Goal: Obtain resource: Download file/media

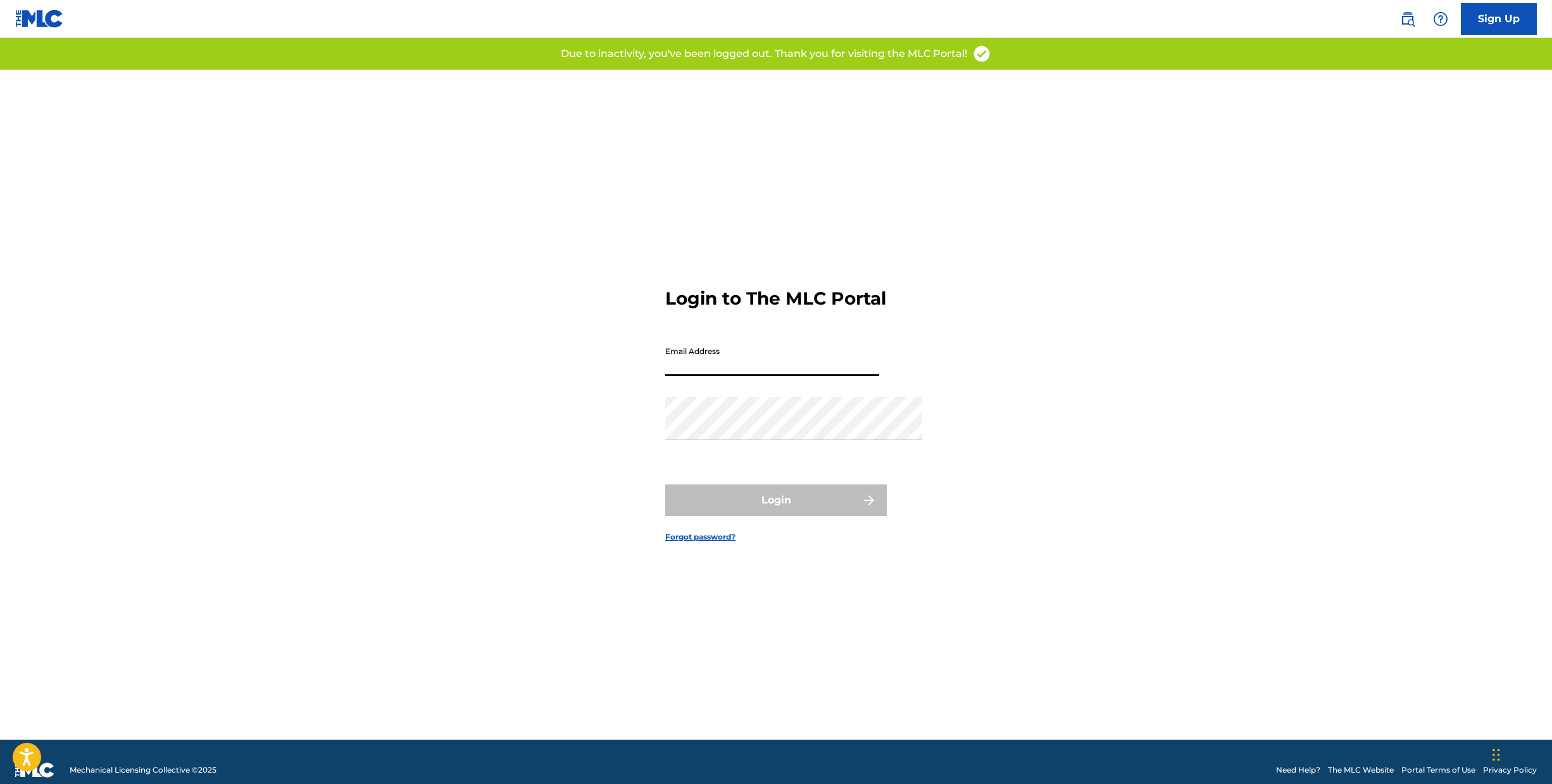
type input "[PERSON_NAME][EMAIL_ADDRESS][DOMAIN_NAME]"
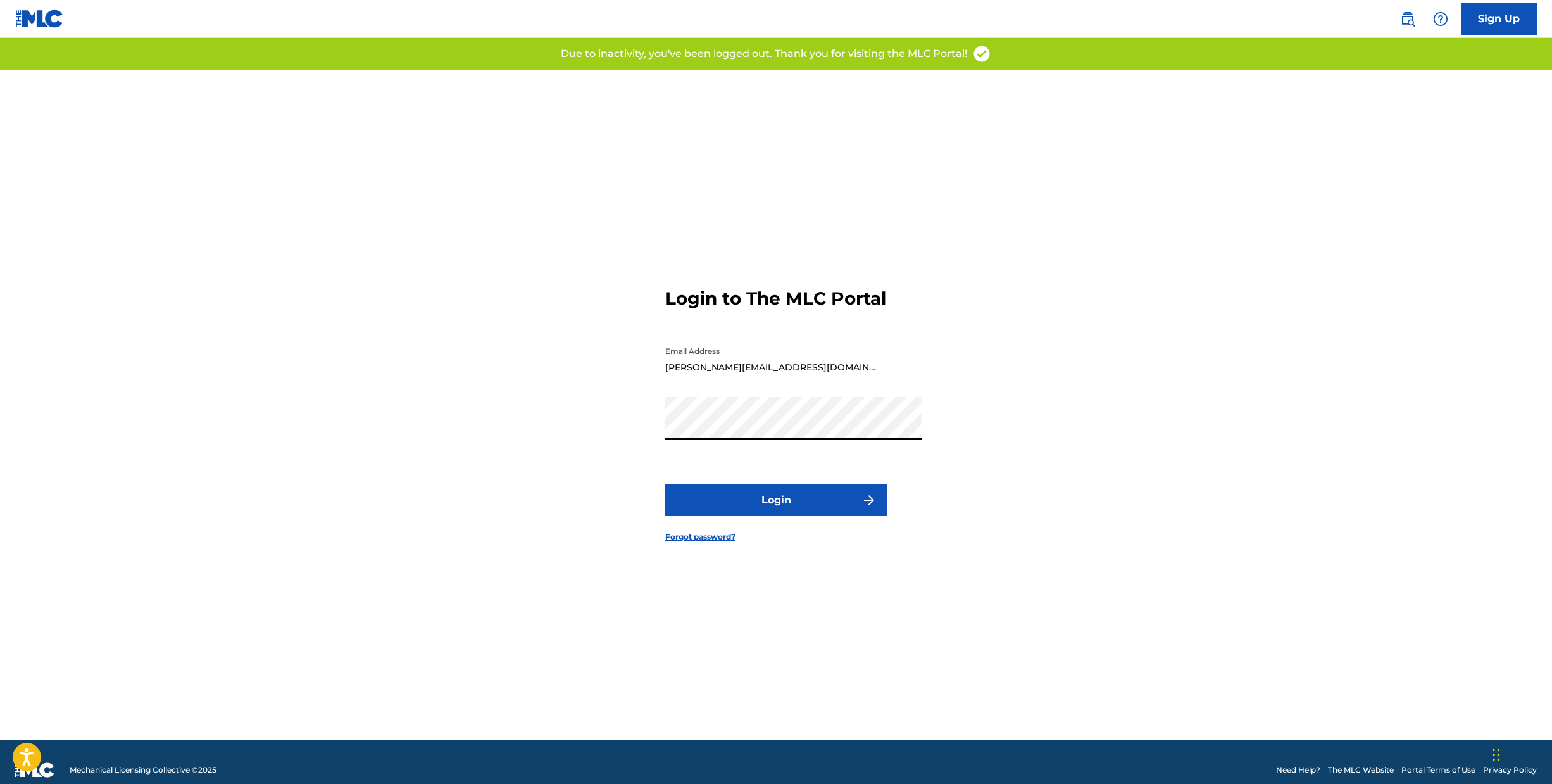
click at [758, 509] on button "Login" at bounding box center [776, 499] width 221 height 32
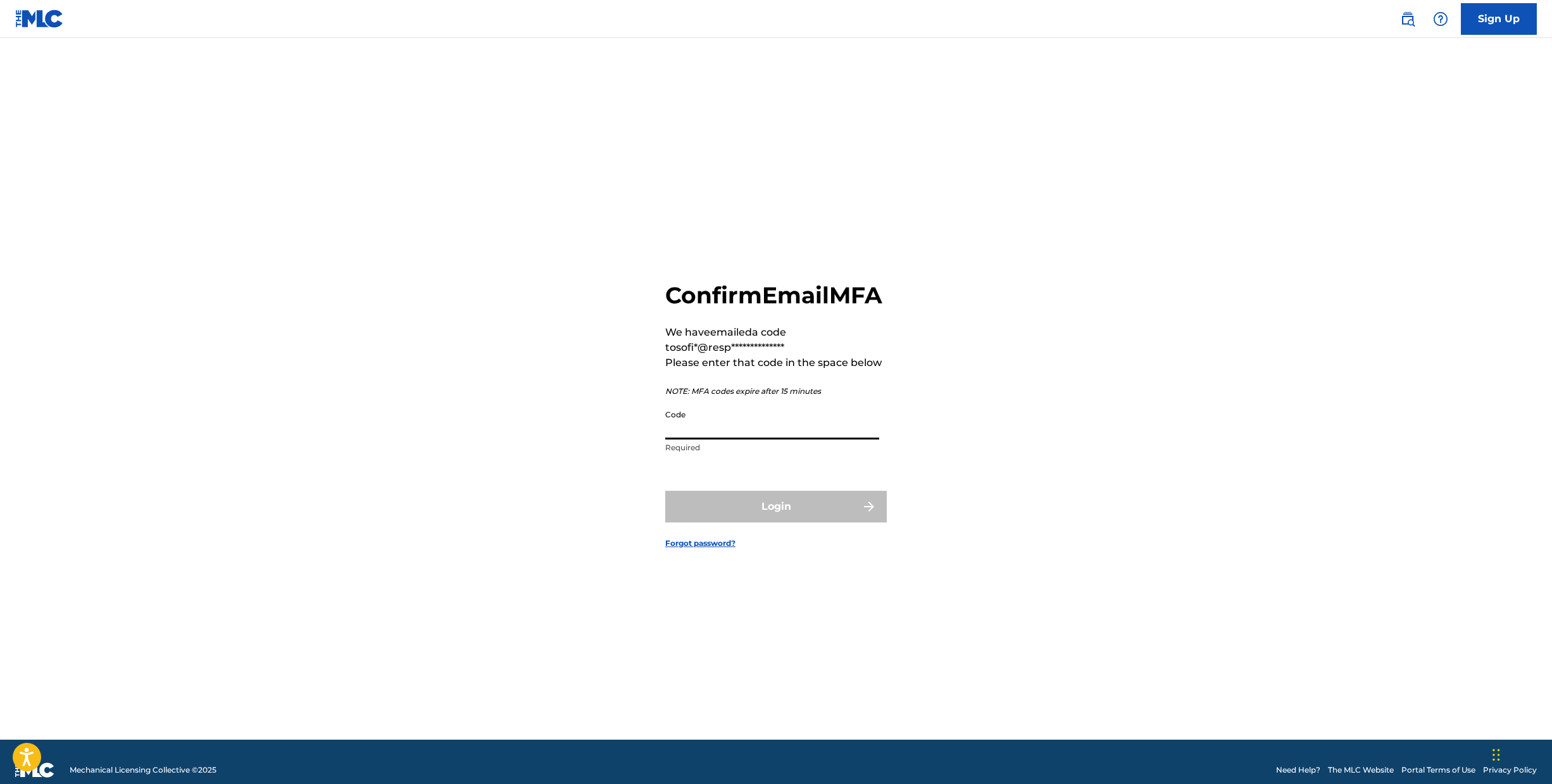
click at [783, 431] on input "Code" at bounding box center [772, 421] width 214 height 36
paste input "651629"
type input "651629"
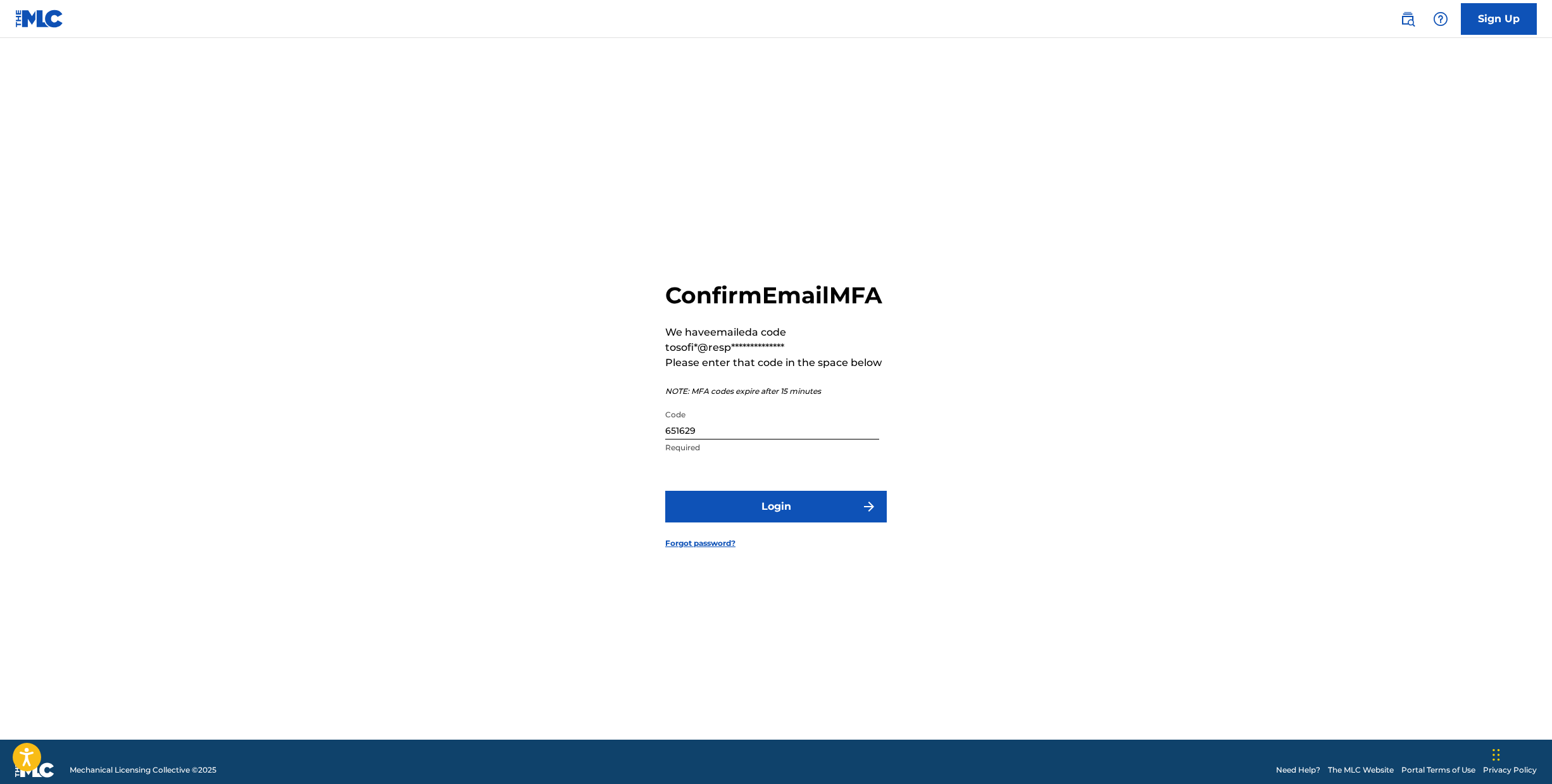
click at [745, 520] on button "Login" at bounding box center [776, 506] width 221 height 32
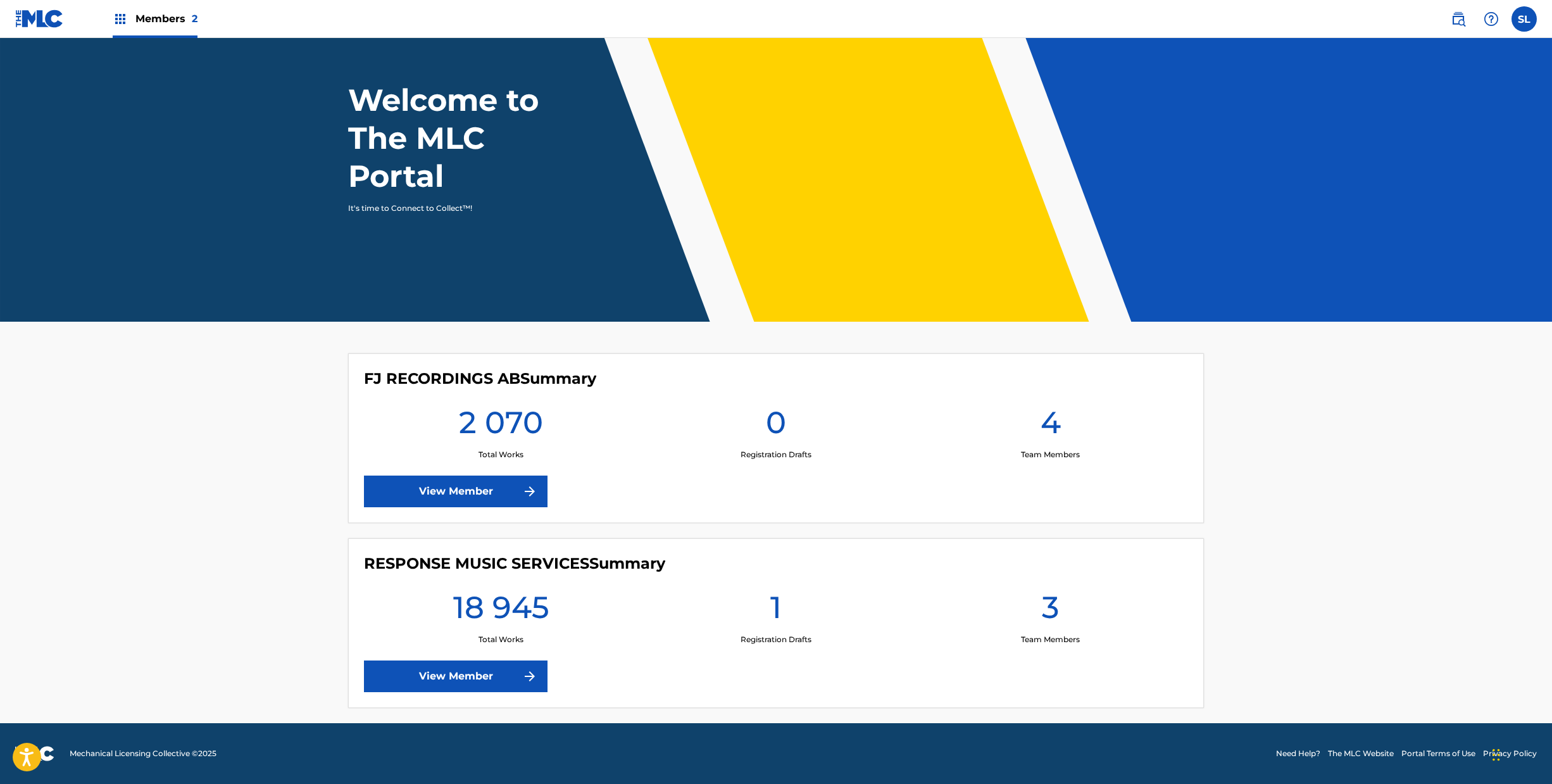
click at [364, 660] on link "View Member" at bounding box center [456, 676] width 183 height 32
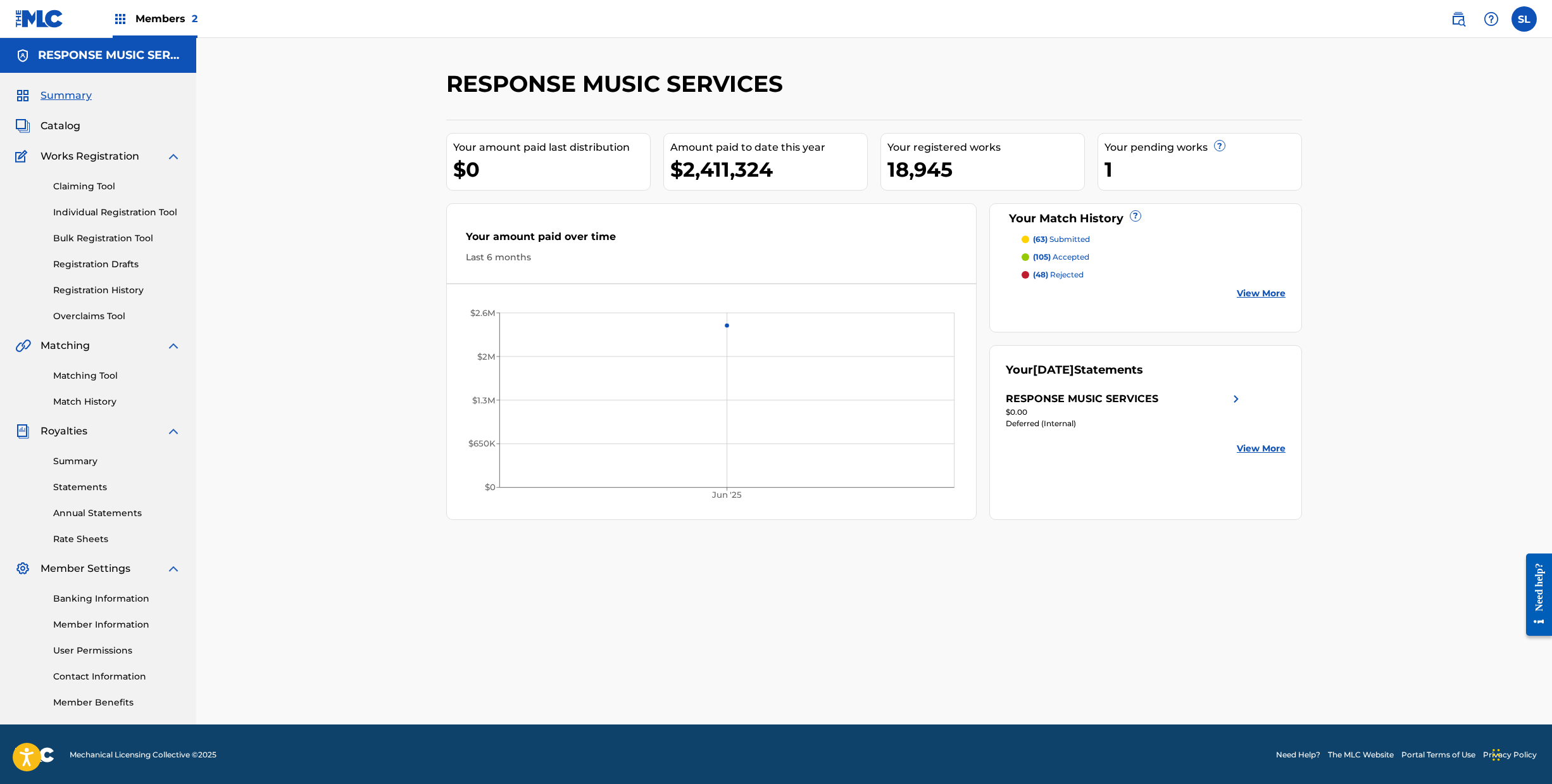
click at [68, 134] on span "Catalog" at bounding box center [61, 126] width 40 height 15
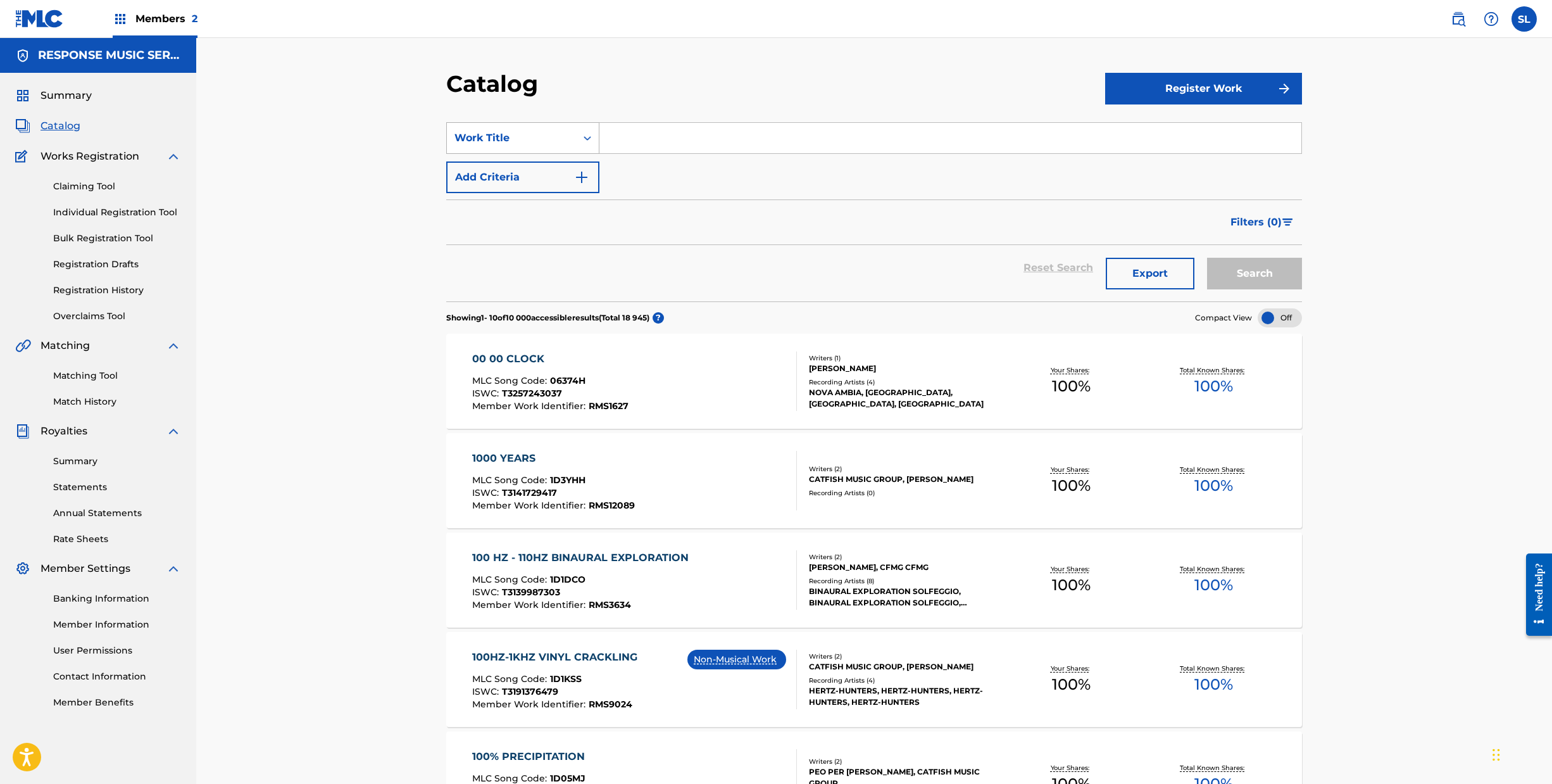
click at [581, 145] on icon "Search Form" at bounding box center [588, 138] width 13 height 13
click at [447, 185] on div "Writer Name" at bounding box center [523, 169] width 152 height 32
click at [581, 145] on icon "Search Form" at bounding box center [588, 138] width 13 height 13
click at [457, 344] on div "Writer Name" at bounding box center [523, 328] width 152 height 32
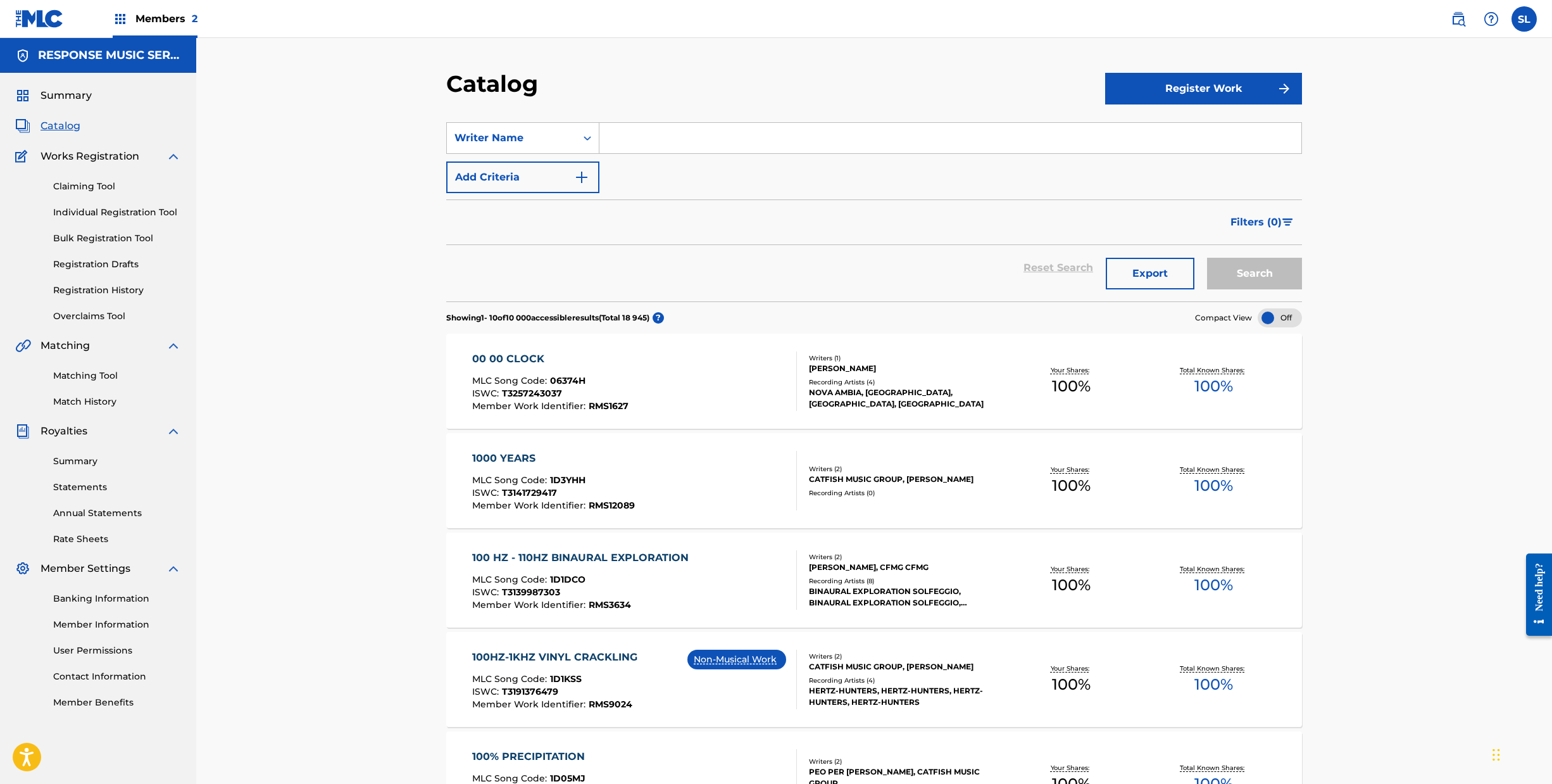
click at [553, 193] on button "Add Criteria" at bounding box center [523, 177] width 153 height 32
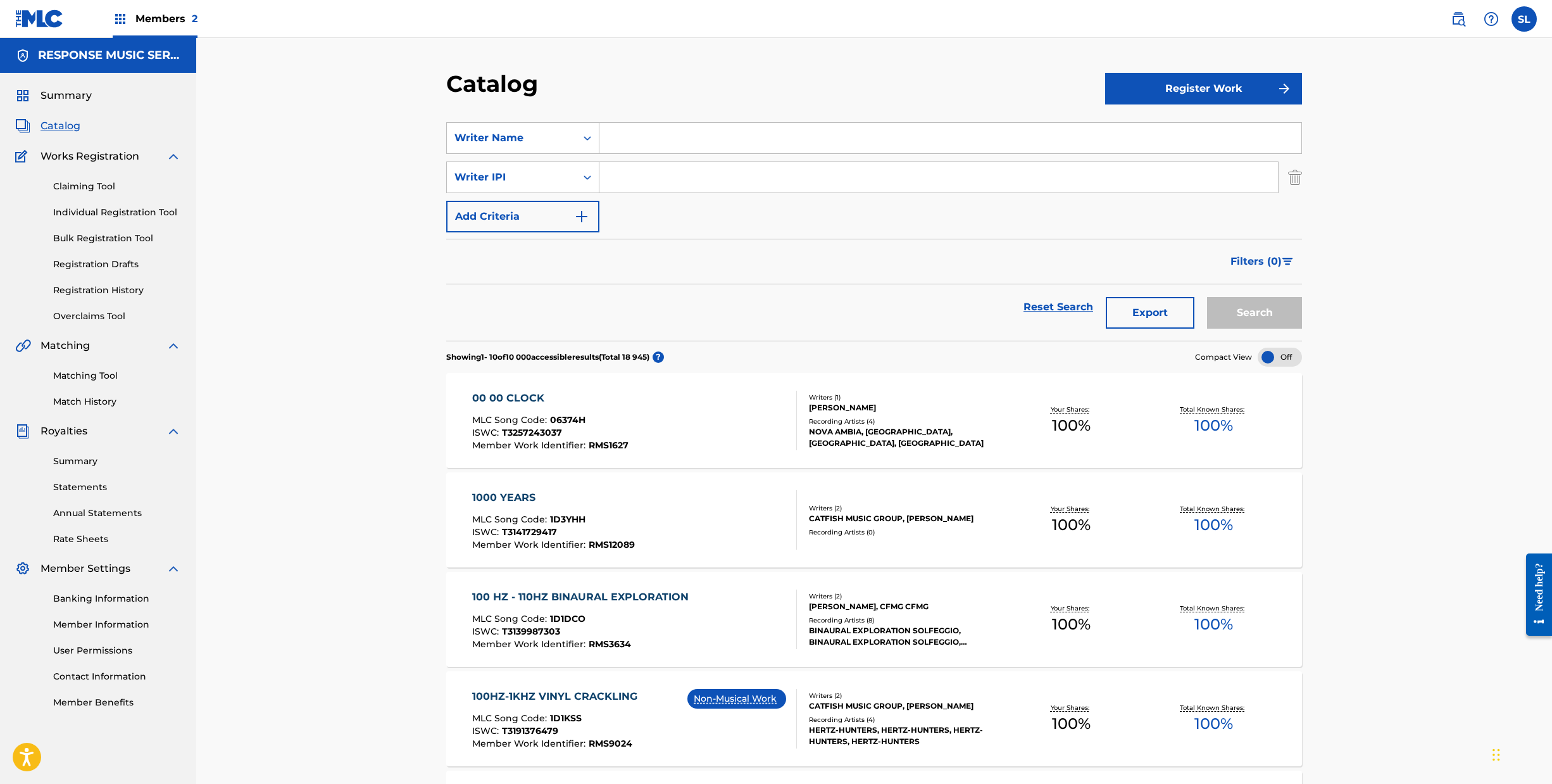
click at [718, 232] on div "SearchWithCriteria6298da8a-71e2-469b-a862-f303637c6f42 Writer Name SearchWithCr…" at bounding box center [874, 177] width 856 height 110
click at [600, 153] on input "Search Form" at bounding box center [951, 137] width 702 height 30
type input "[PERSON_NAME]"
click at [1302, 328] on button "Search" at bounding box center [1255, 312] width 95 height 32
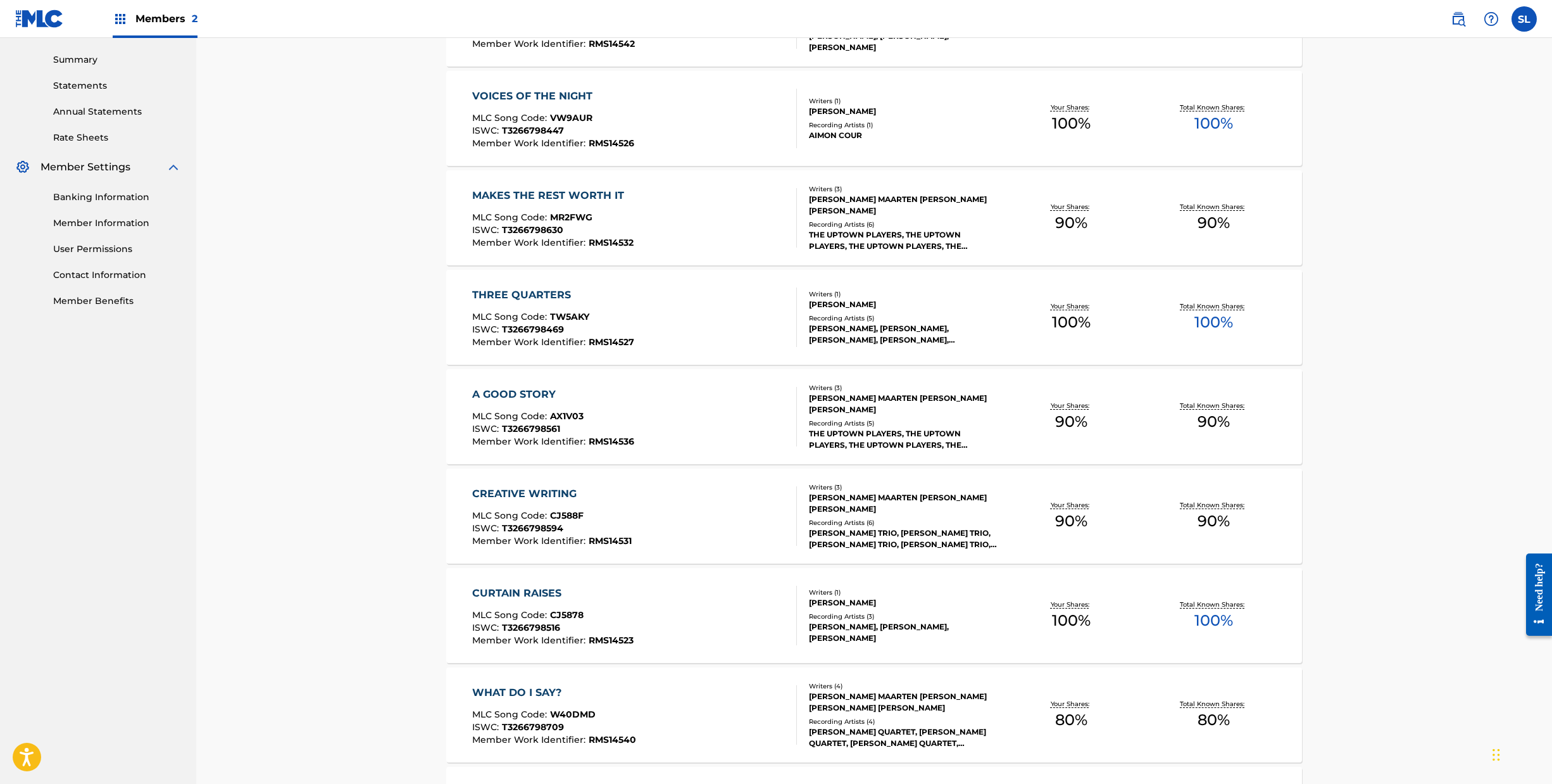
scroll to position [0, 0]
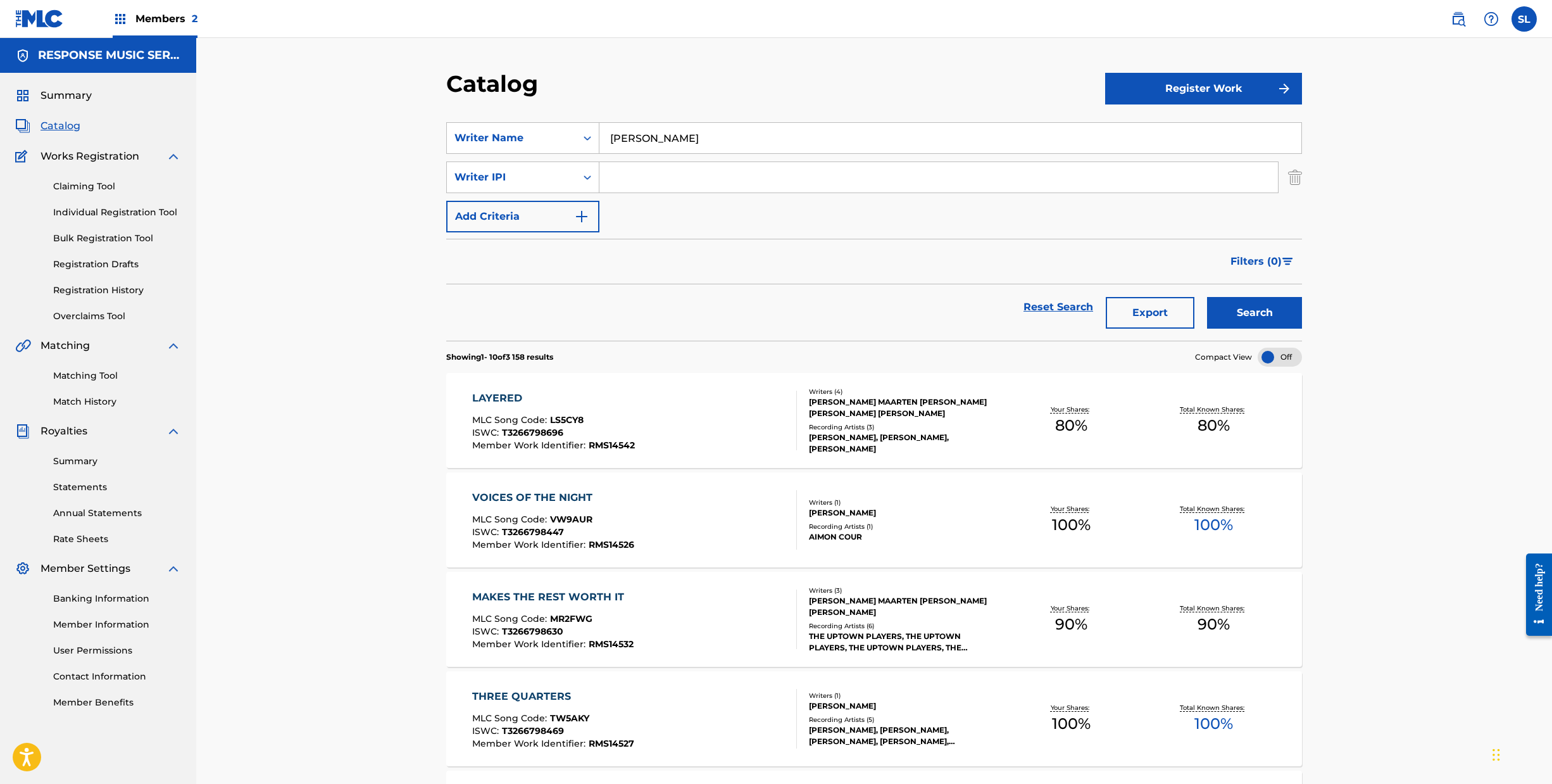
click at [1100, 321] on link "Reset Search" at bounding box center [1059, 307] width 83 height 28
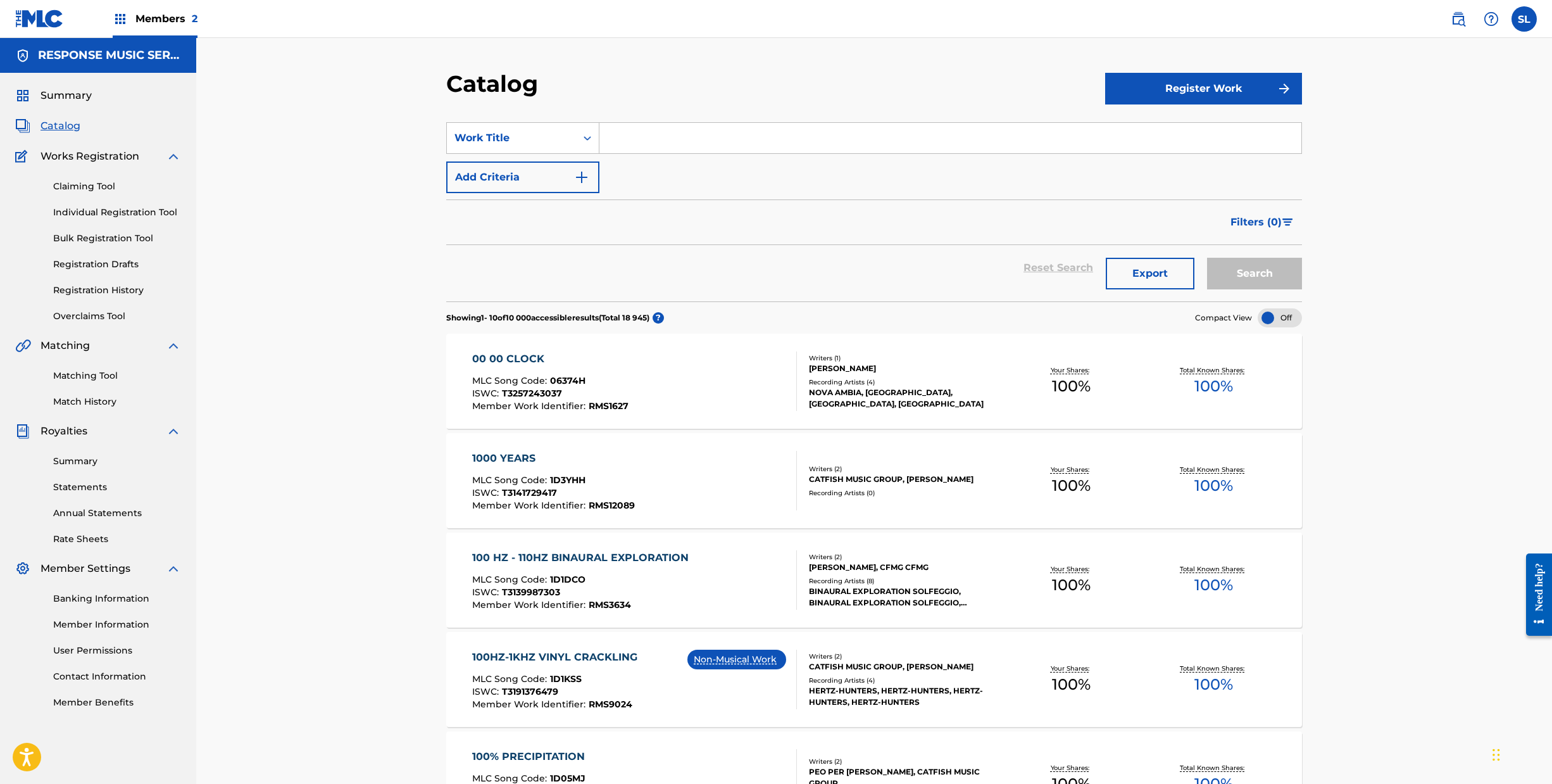
click at [1194, 289] on button "Export" at bounding box center [1150, 273] width 88 height 32
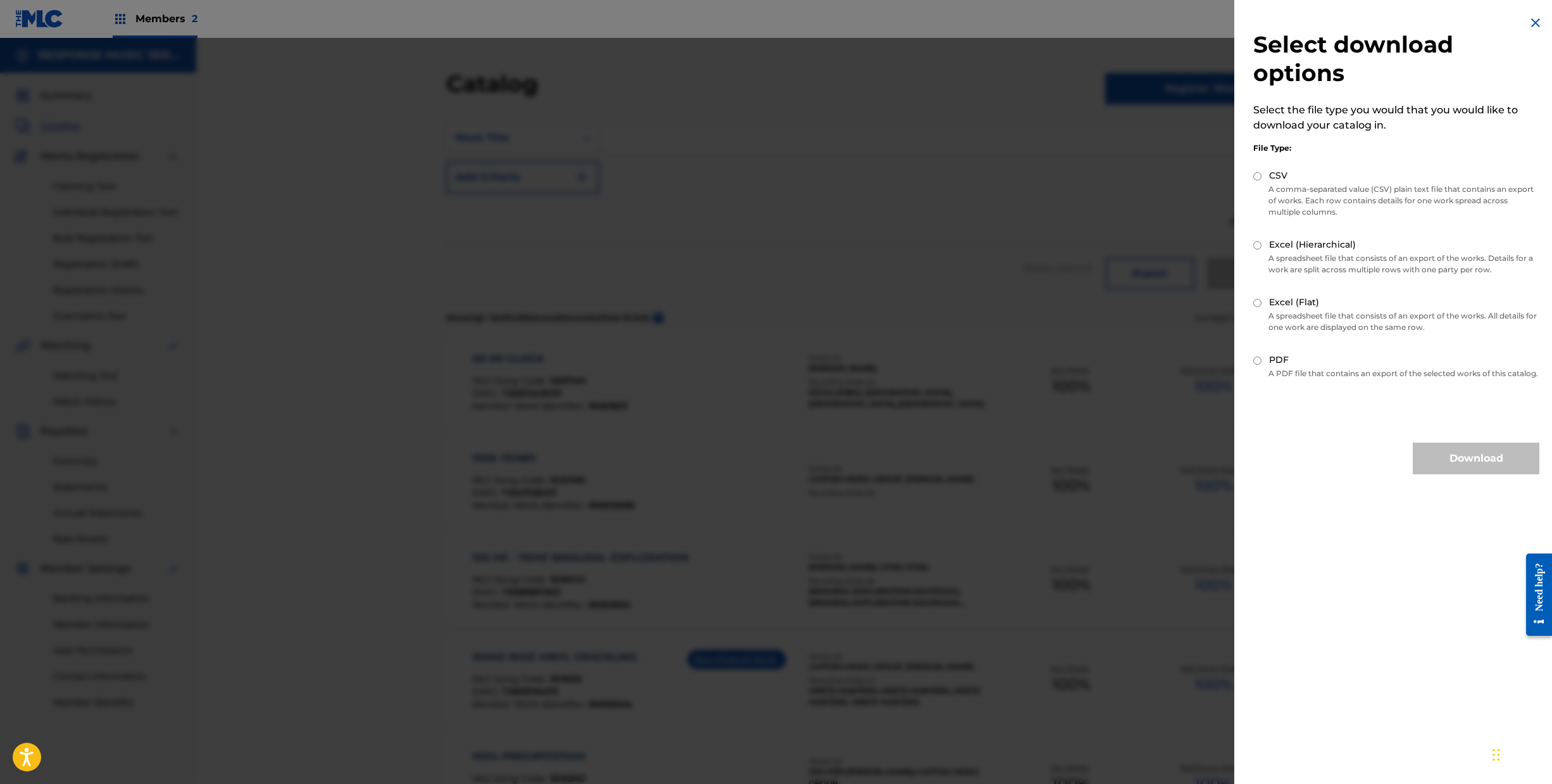
click at [1235, 284] on div "Select download options Select the file type you would that you would like to d…" at bounding box center [1396, 245] width 324 height 489
click at [1253, 296] on div "Excel (Flat)" at bounding box center [1396, 303] width 286 height 15
click at [1253, 299] on input "Excel (Flat)" at bounding box center [1257, 303] width 8 height 8
radio input "true"
click at [1253, 299] on input "Excel (Flat)" at bounding box center [1257, 303] width 8 height 8
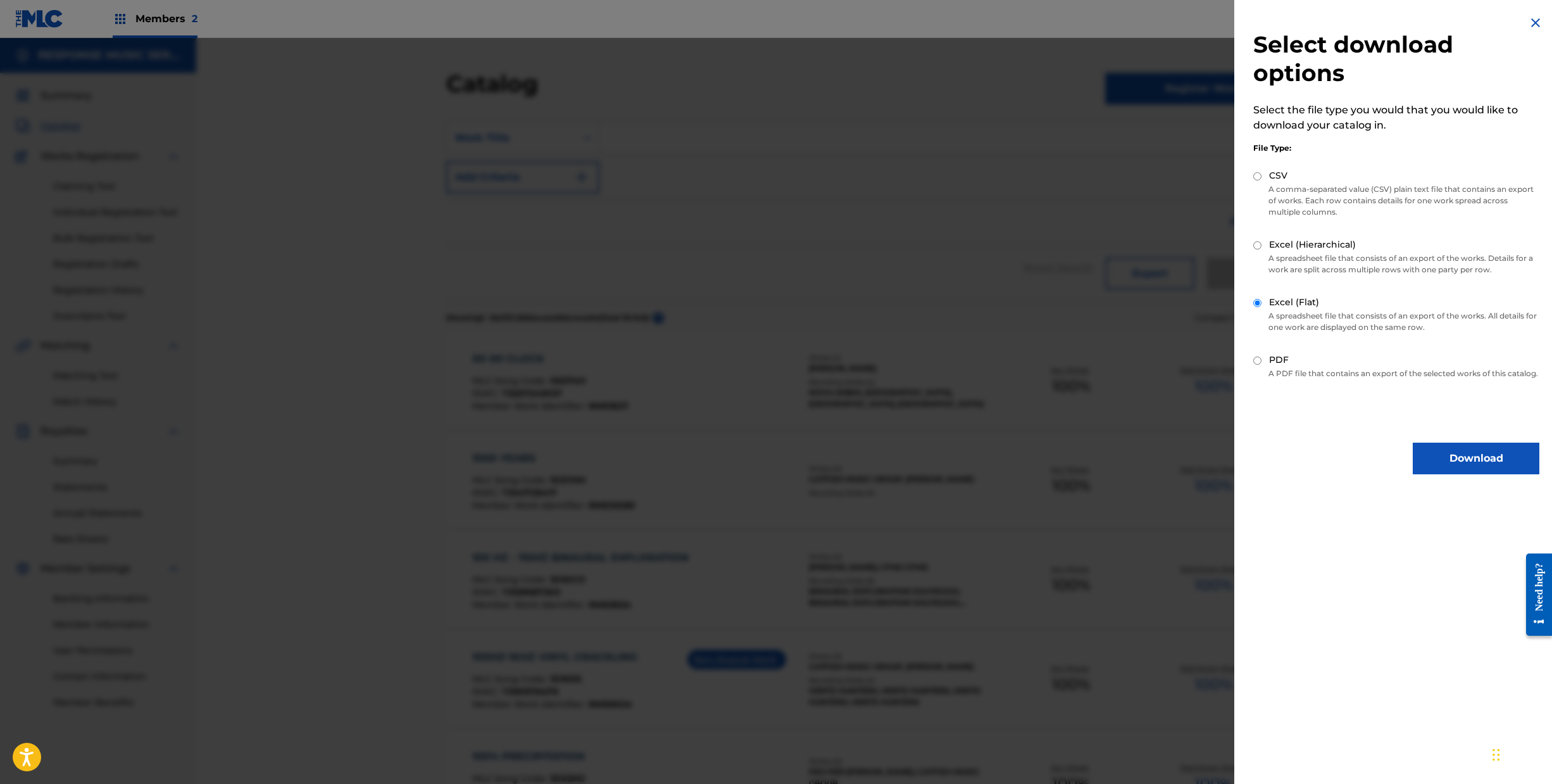
click at [1253, 241] on input "Excel (Hierarchical)" at bounding box center [1257, 245] width 8 height 8
radio input "true"
click at [1444, 454] on button "Download" at bounding box center [1476, 458] width 126 height 32
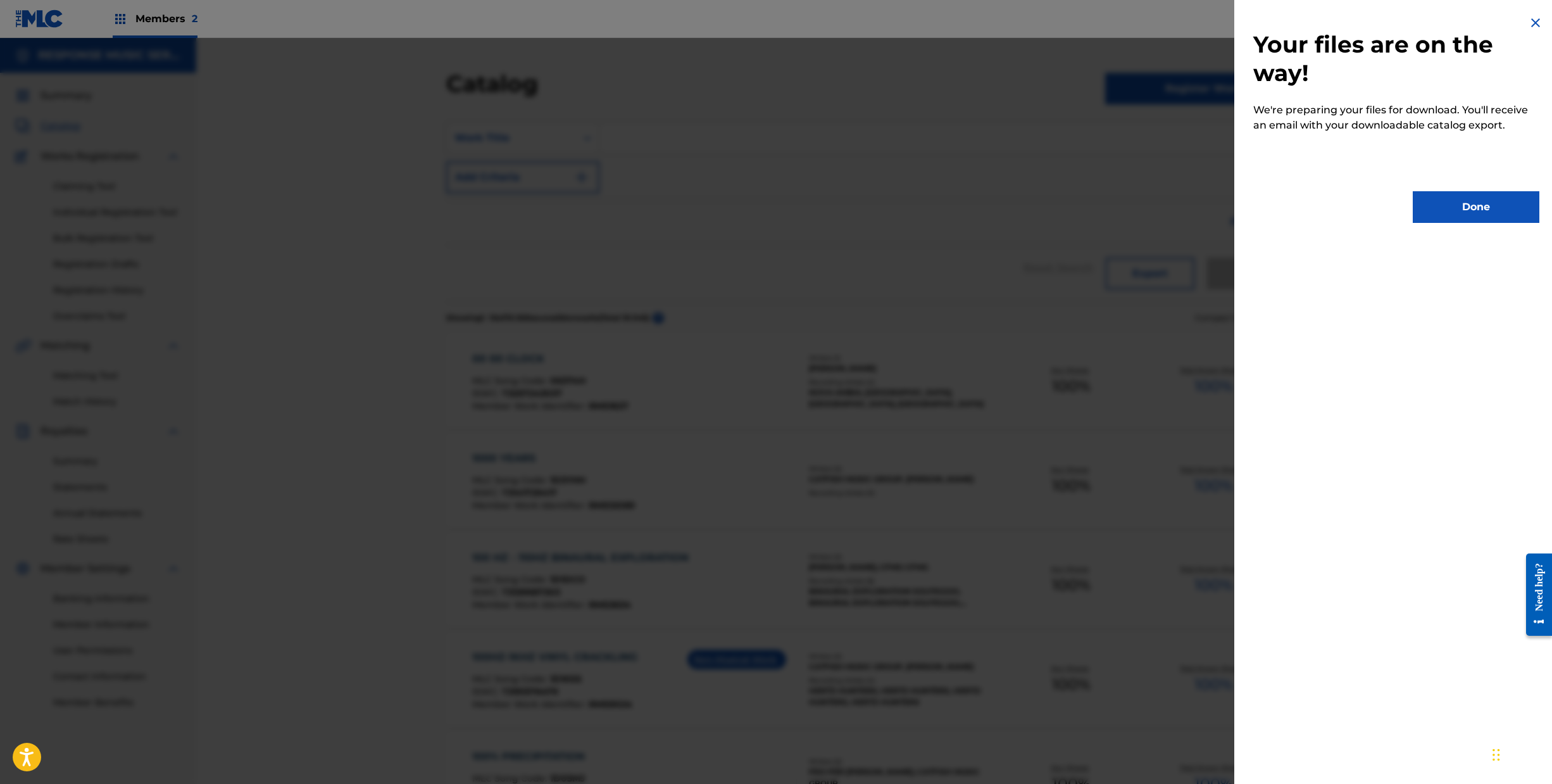
click at [1464, 206] on button "Done" at bounding box center [1476, 206] width 126 height 32
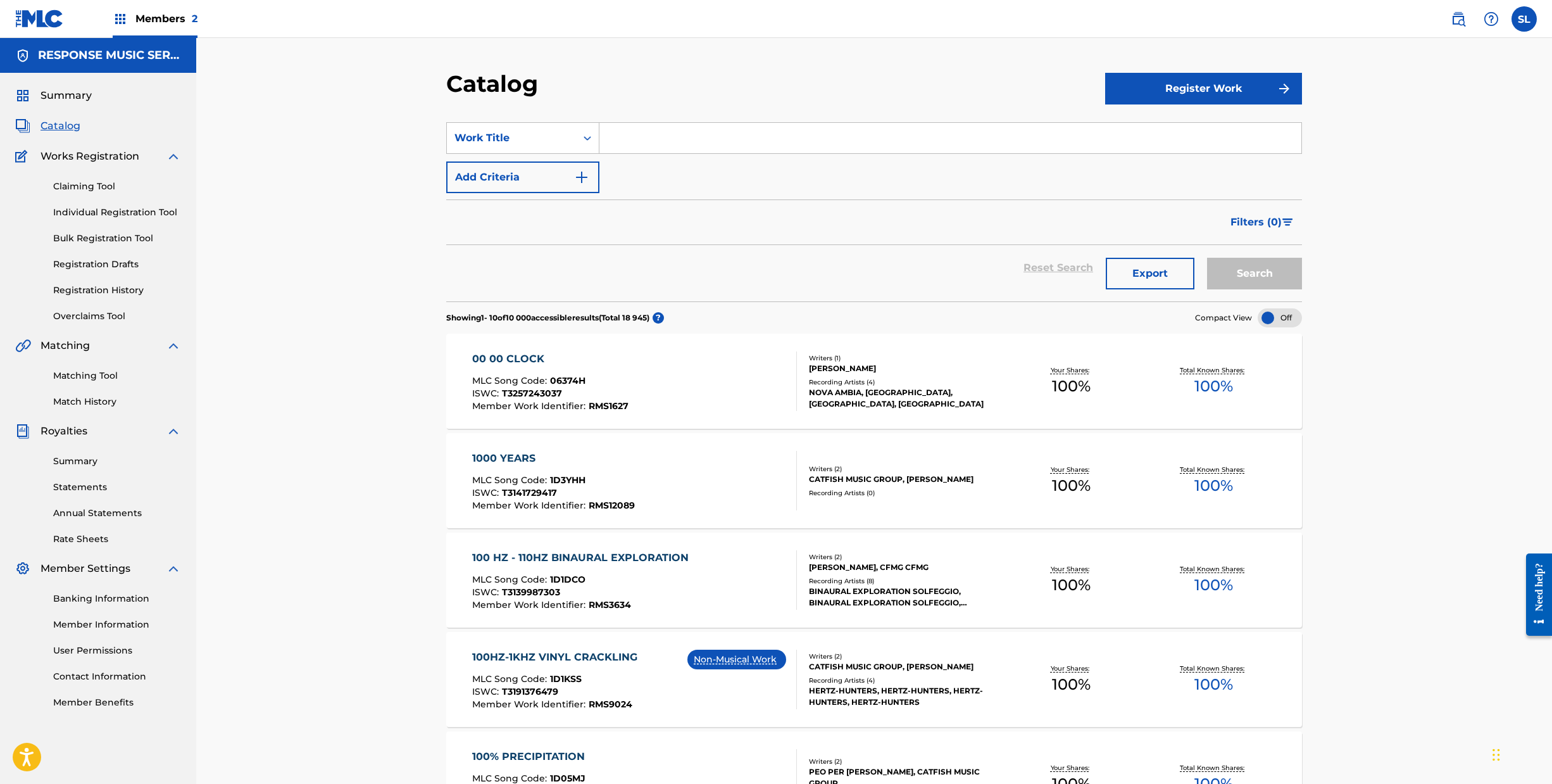
click at [472, 367] on div "00 00 CLOCK" at bounding box center [550, 359] width 156 height 15
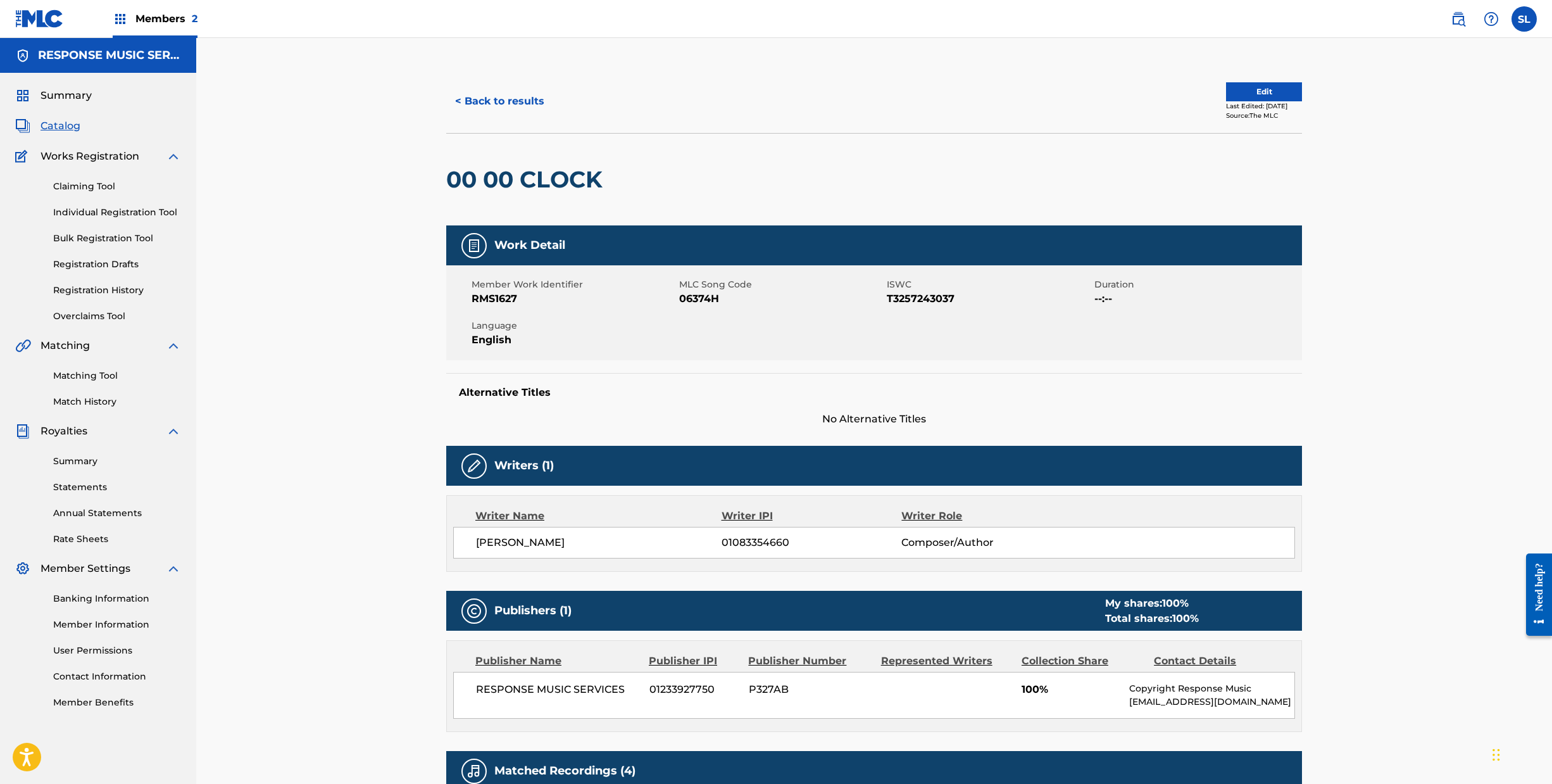
scroll to position [147, 0]
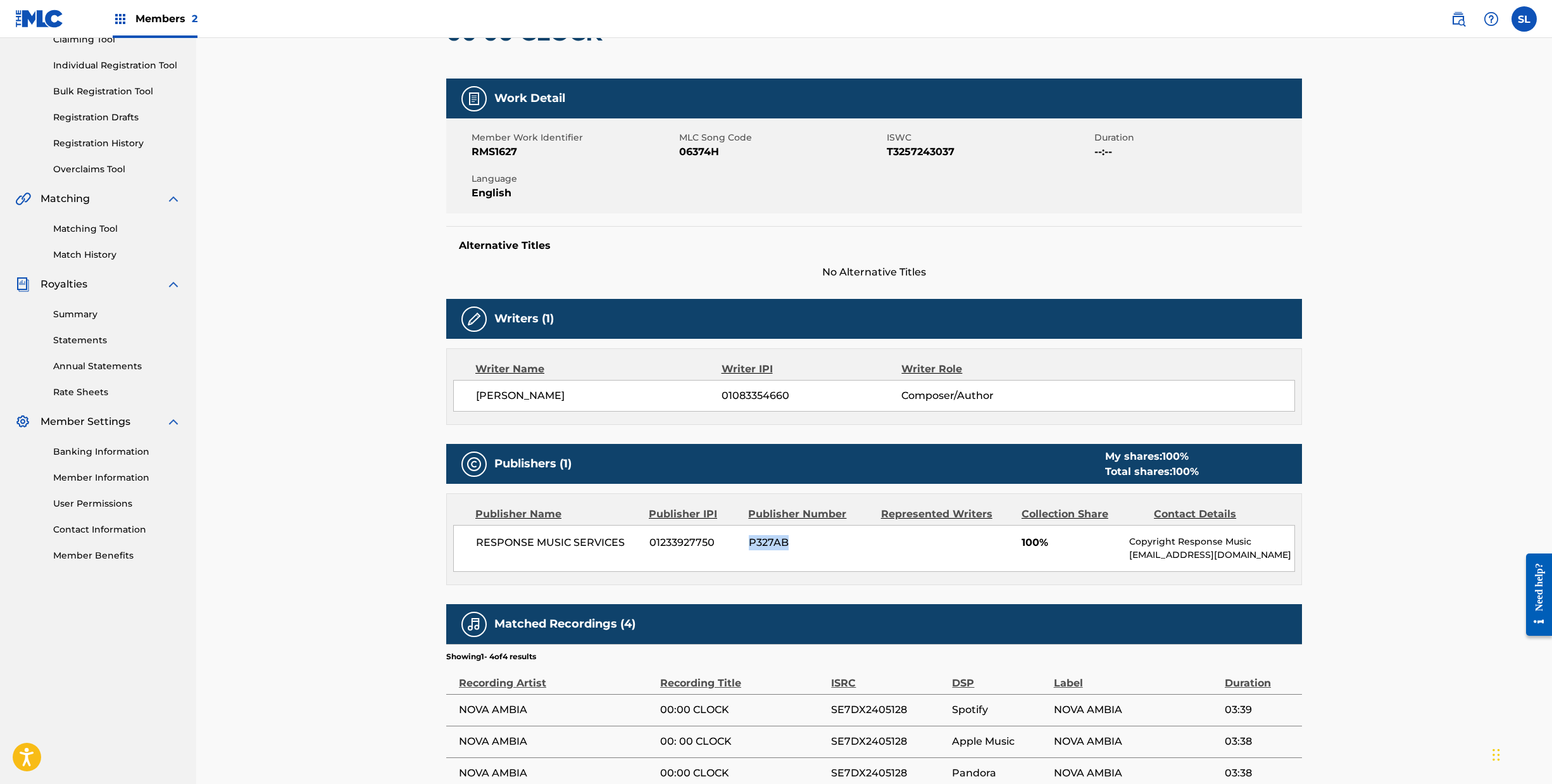
drag, startPoint x: 790, startPoint y: 650, endPoint x: 741, endPoint y: 650, distance: 49.0
click at [741, 572] on div "RESPONSE MUSIC SERVICES 01233927750 P327AB 100% Copyright Response Music [EMAIL…" at bounding box center [874, 548] width 842 height 47
copy span "P327AB"
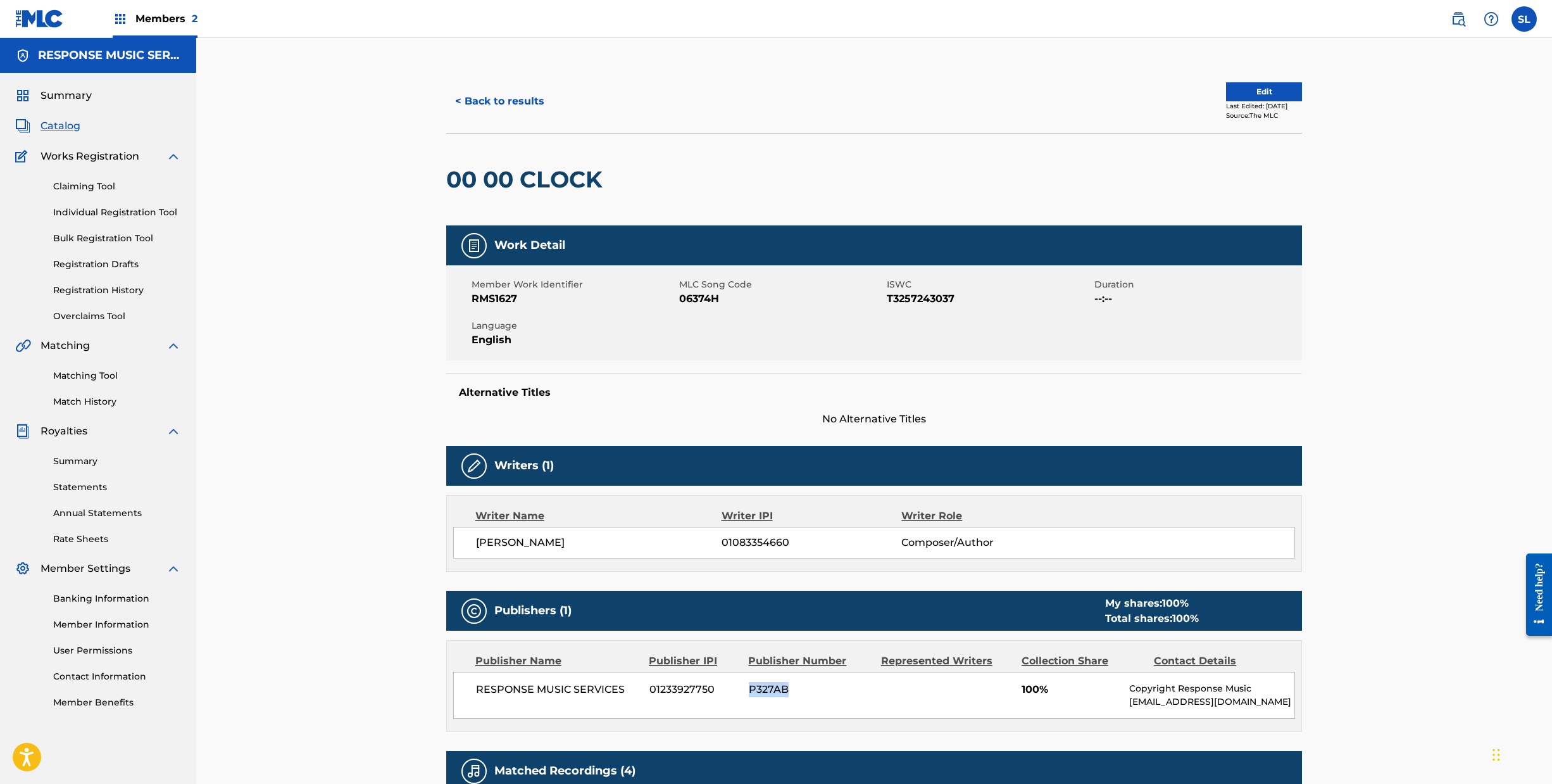
click at [447, 109] on button "< Back to results" at bounding box center [500, 101] width 107 height 32
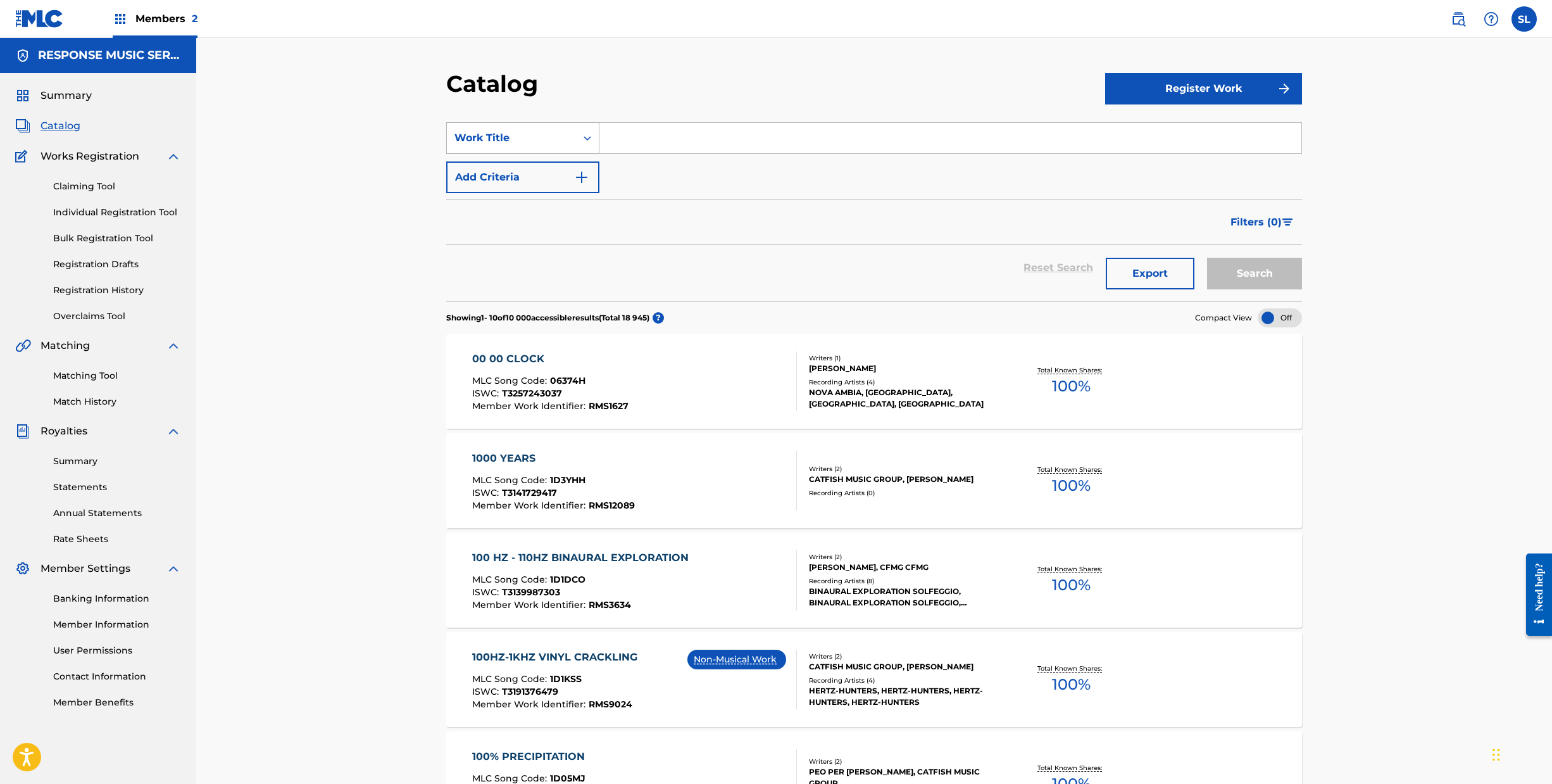
click at [576, 150] on div "Search Form" at bounding box center [587, 137] width 23 height 23
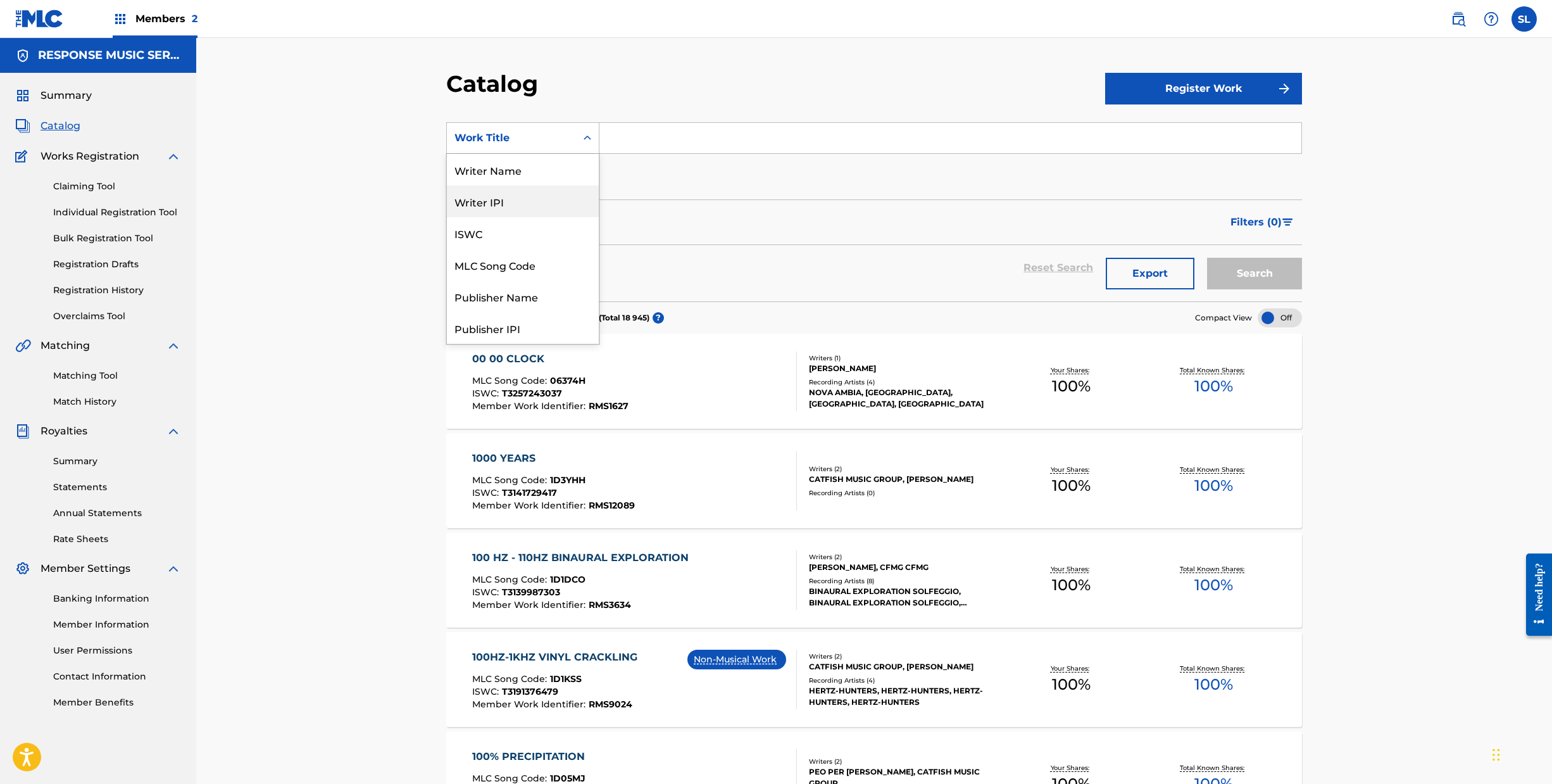
click at [449, 217] on div "Writer IPI" at bounding box center [523, 201] width 152 height 32
click at [671, 153] on input "Search Form" at bounding box center [951, 137] width 702 height 30
paste input "00742039851"
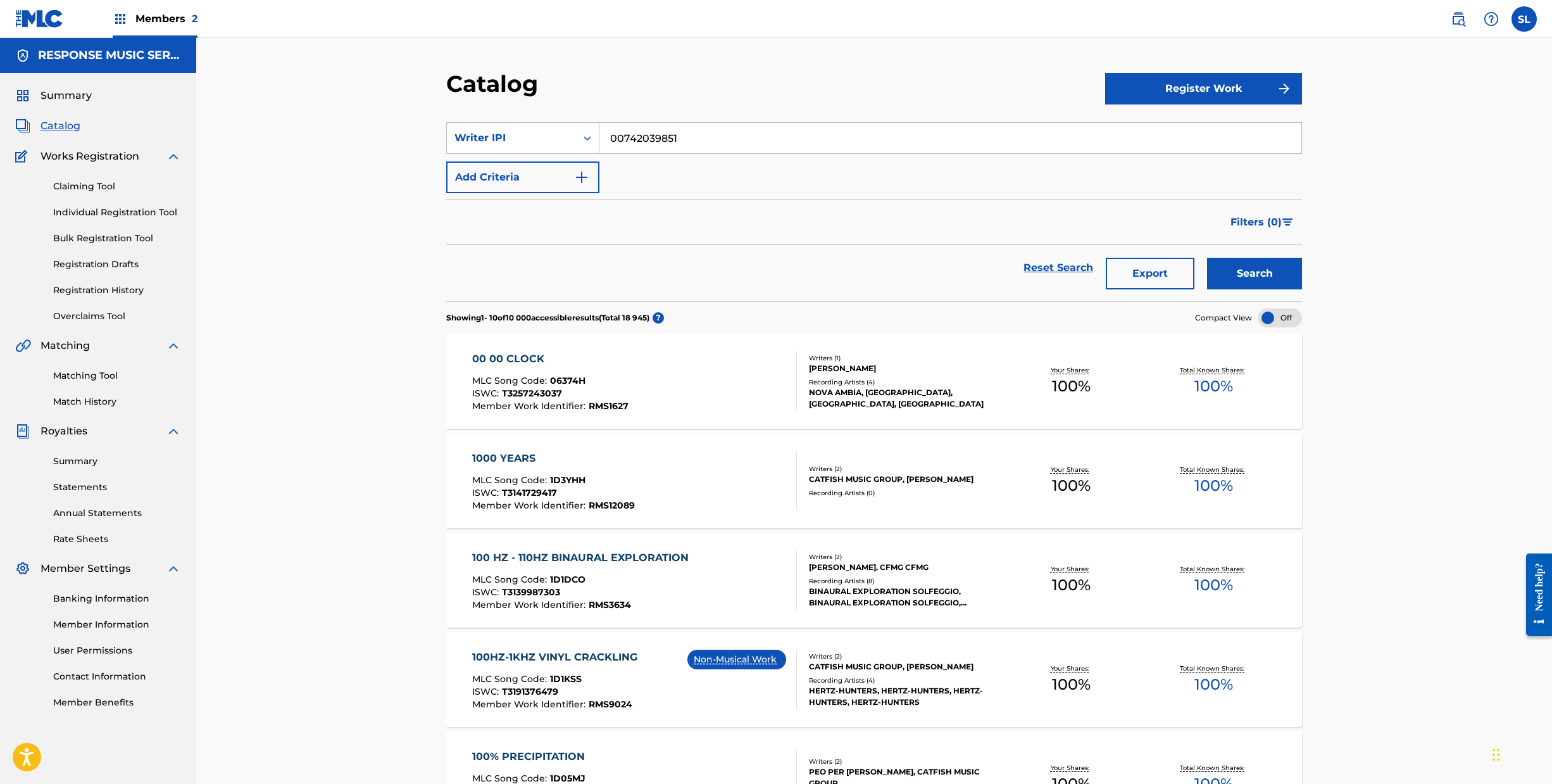
type input "00742039851"
click at [1302, 289] on button "Search" at bounding box center [1255, 273] width 95 height 32
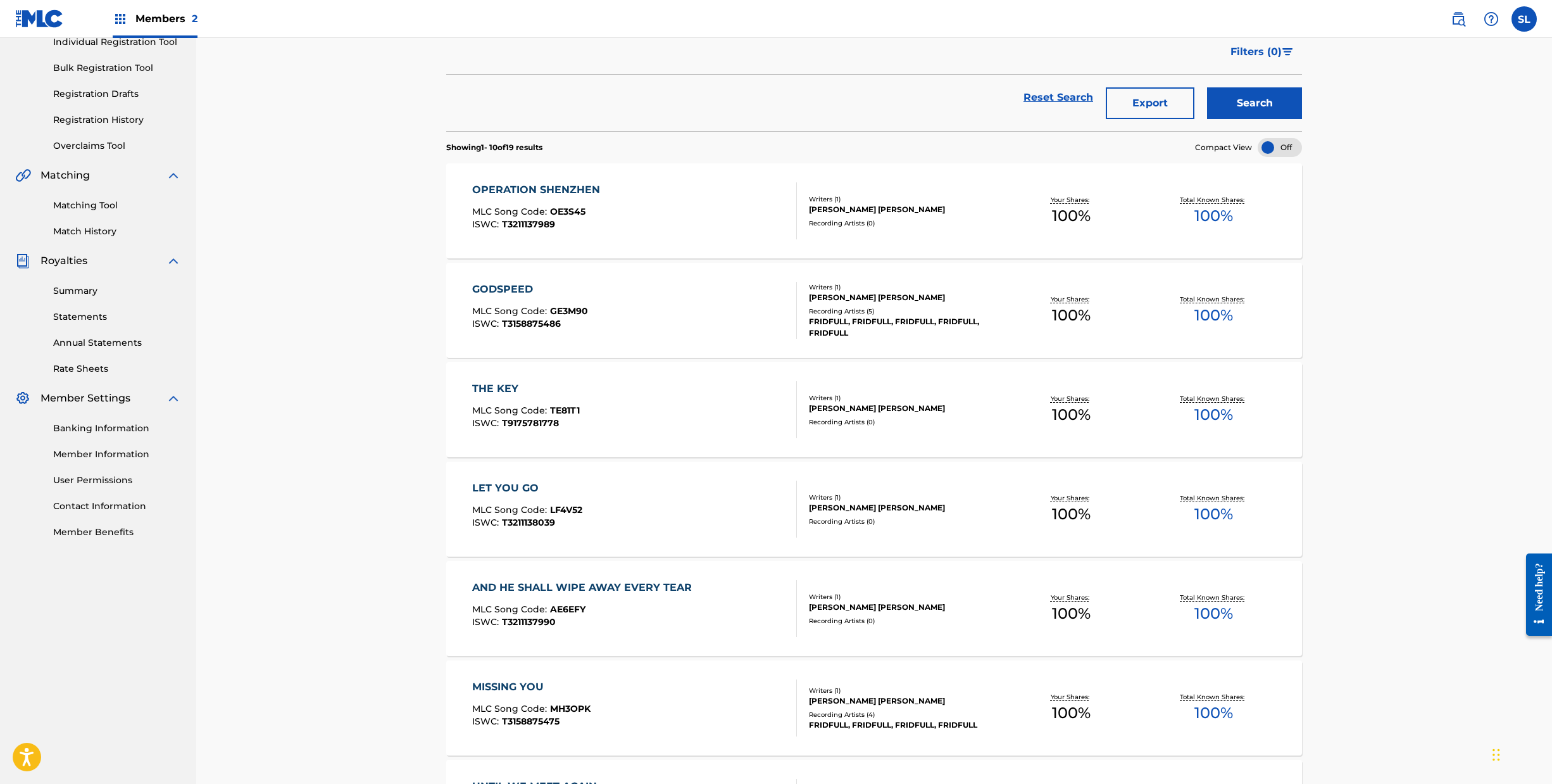
scroll to position [748, 0]
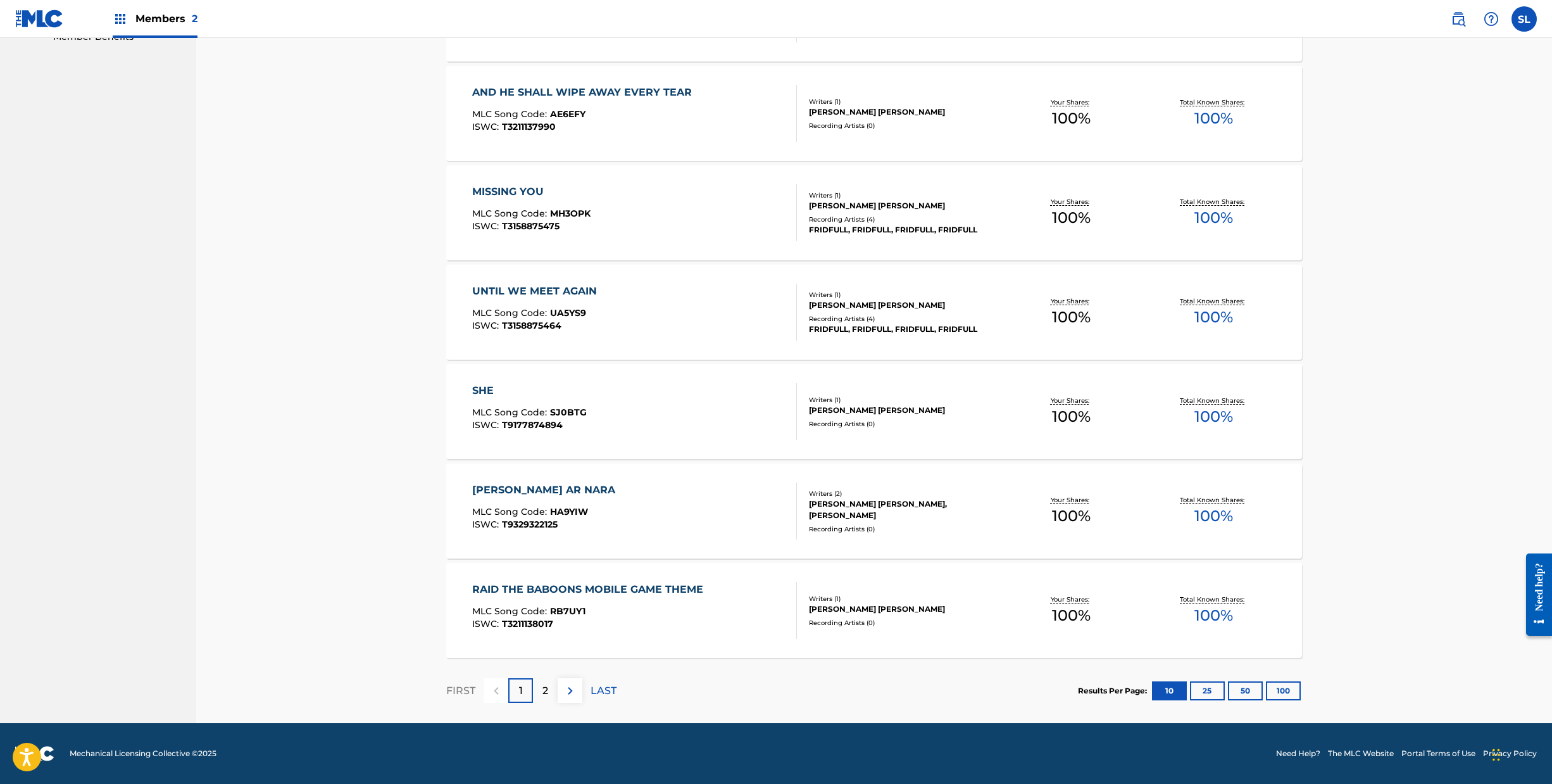
click at [1301, 681] on button "100" at bounding box center [1284, 690] width 35 height 19
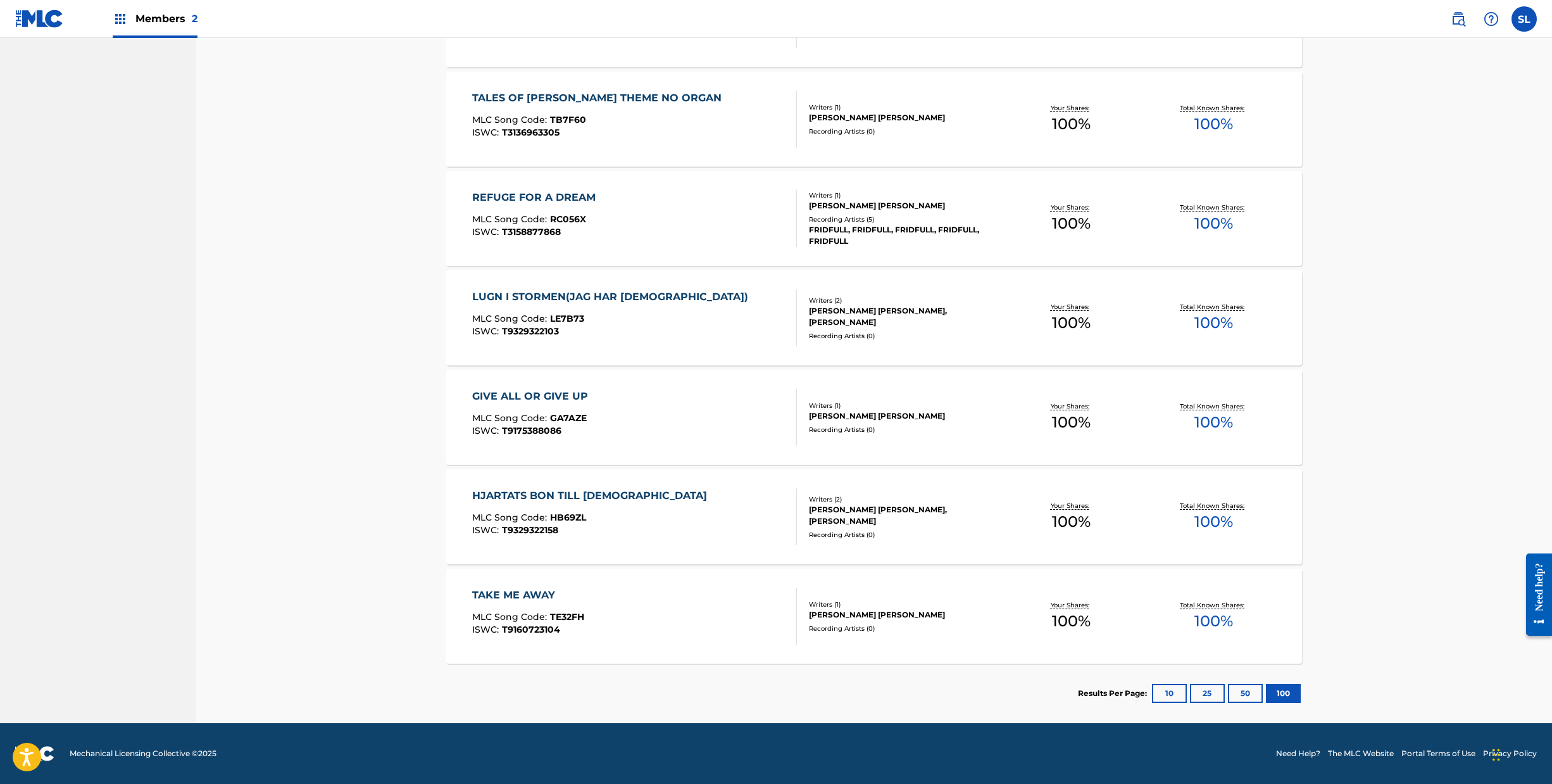
scroll to position [0, 0]
